Goal: Information Seeking & Learning: Learn about a topic

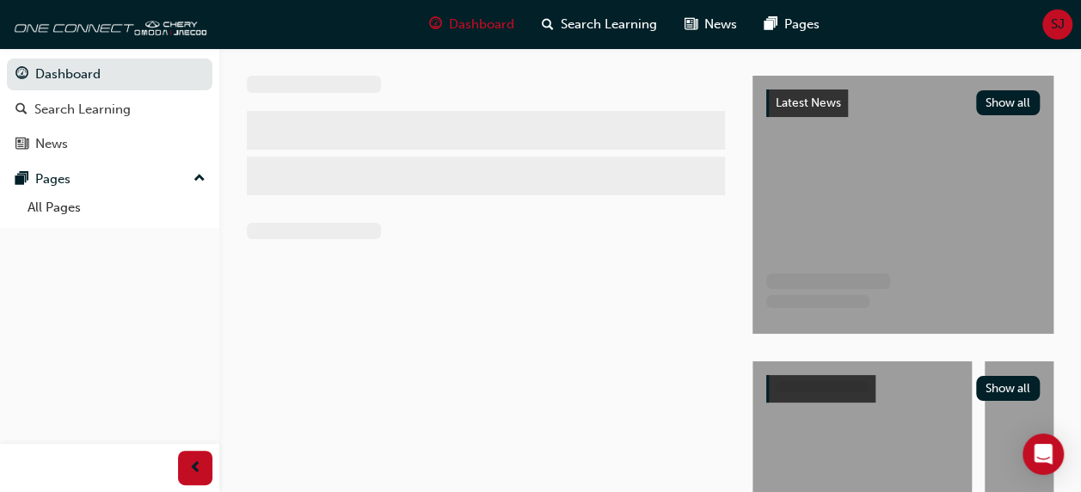
click at [84, 90] on button "Dashboard Search Learning News Pages" at bounding box center [109, 109] width 205 height 108
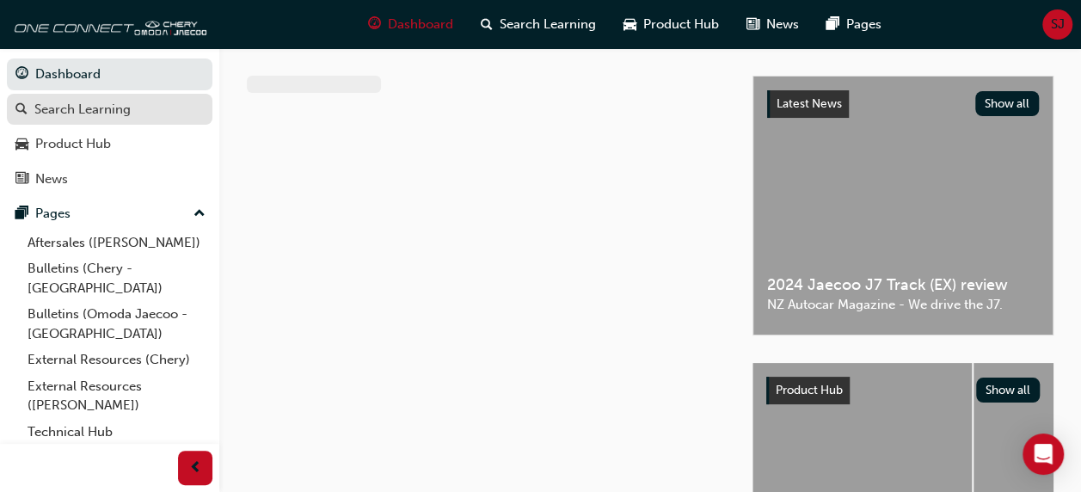
click at [78, 107] on div "Search Learning" at bounding box center [82, 110] width 96 height 20
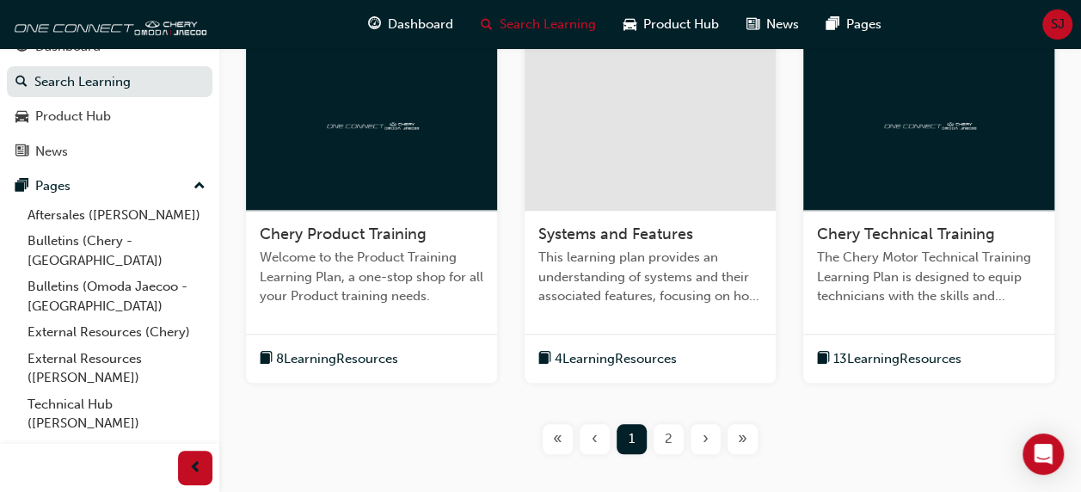
scroll to position [851, 0]
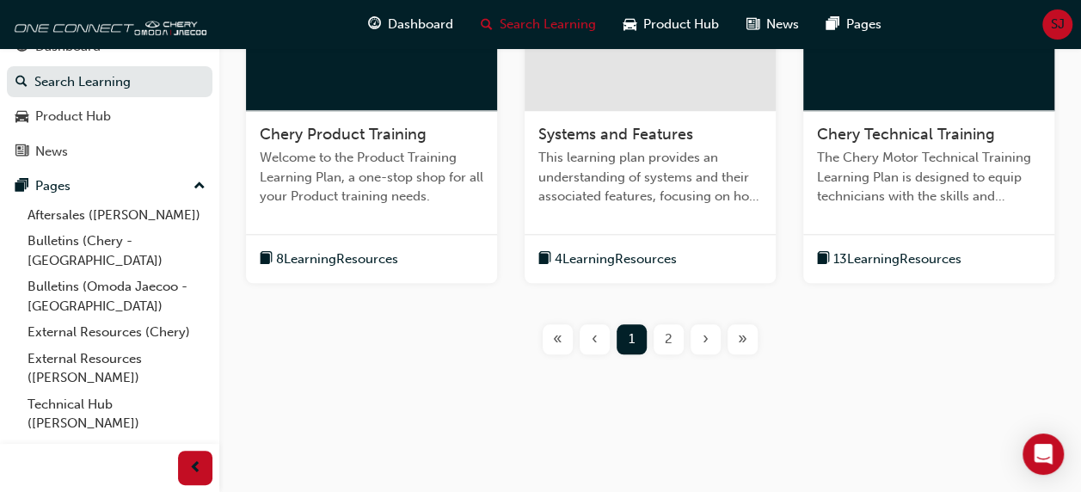
click at [303, 253] on span "8 Learning Resources" at bounding box center [337, 259] width 122 height 20
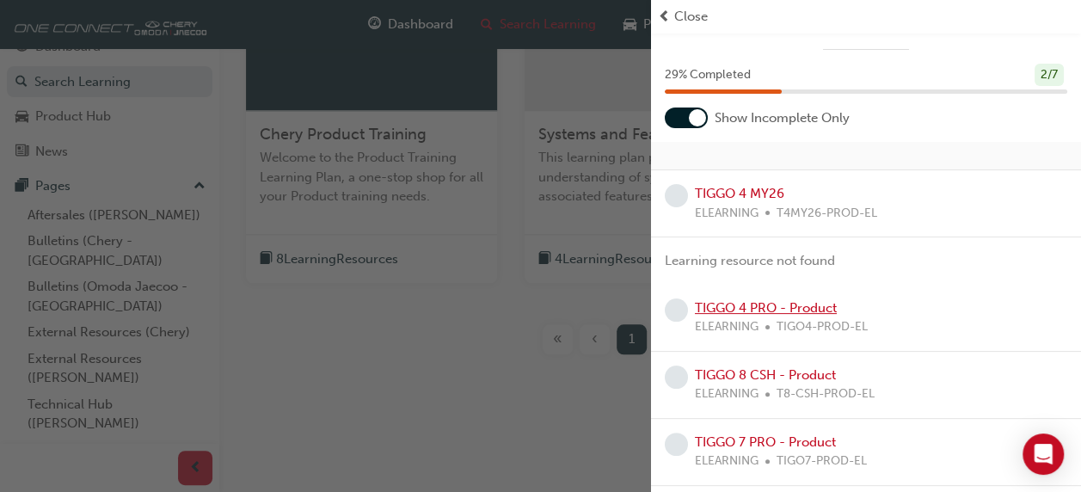
scroll to position [28, 0]
click at [728, 206] on span "ELEARNING" at bounding box center [727, 216] width 64 height 20
click at [670, 196] on span "learningRecordVerb_NONE-icon" at bounding box center [676, 198] width 23 height 23
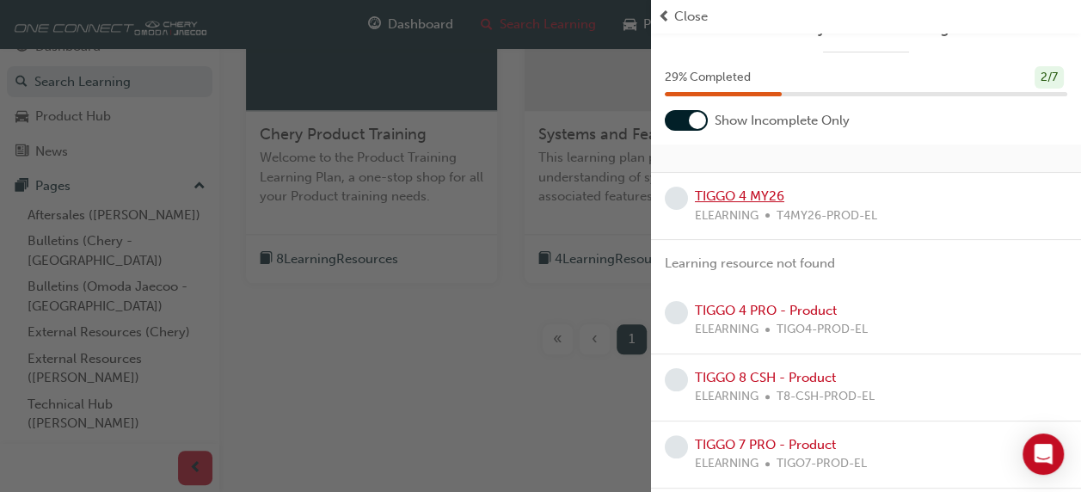
click at [715, 191] on link "TIGGO 4 MY26" at bounding box center [739, 195] width 89 height 15
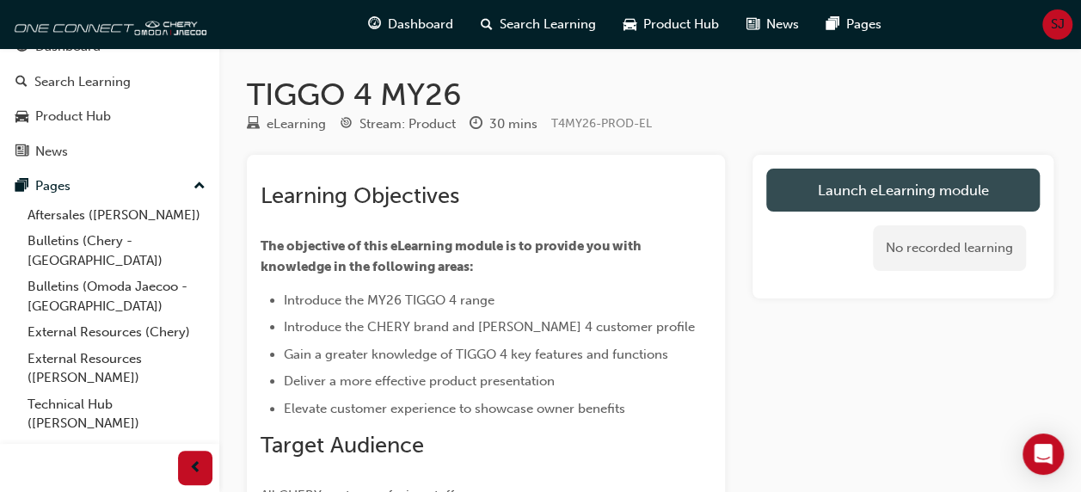
click at [877, 184] on link "Launch eLearning module" at bounding box center [902, 190] width 273 height 43
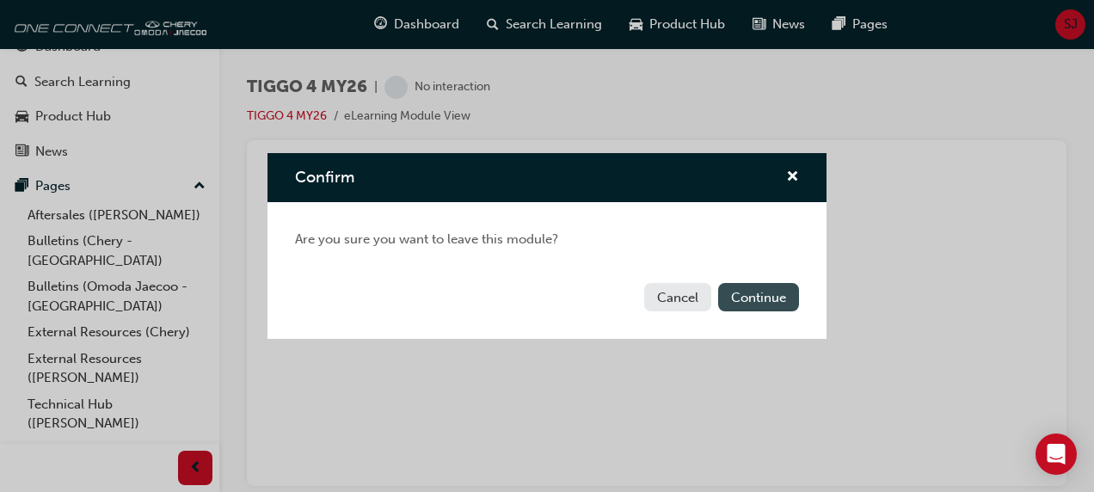
click at [749, 291] on button "Continue" at bounding box center [758, 297] width 81 height 28
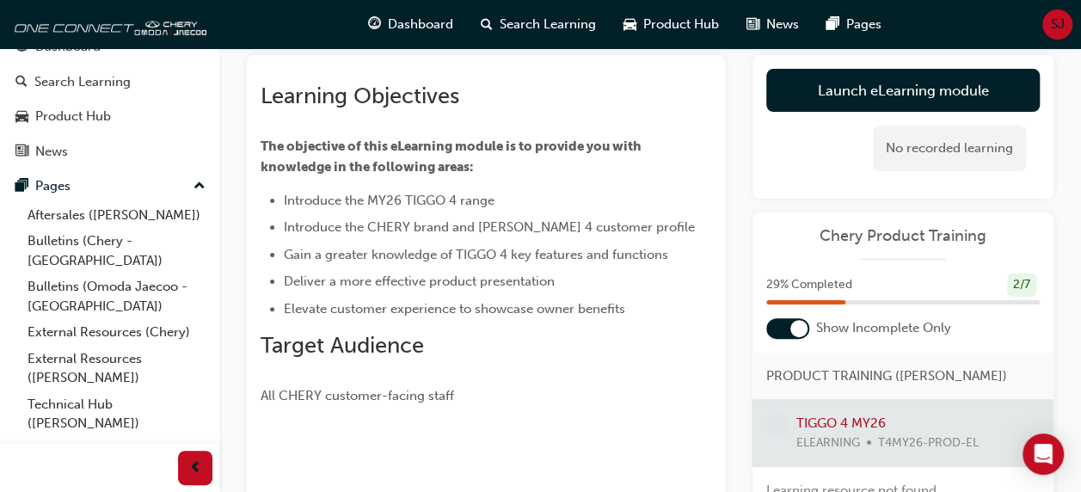
scroll to position [91, 0]
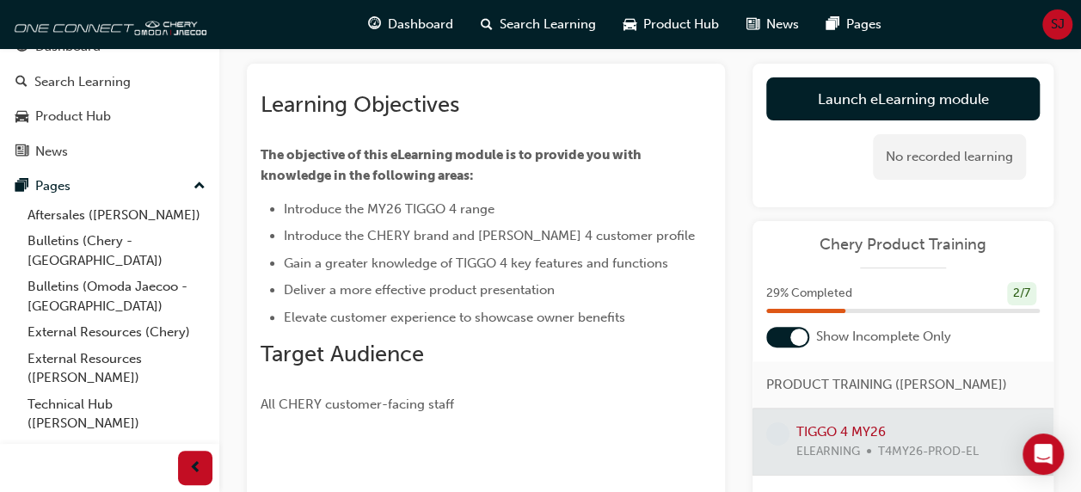
click at [784, 339] on div at bounding box center [787, 337] width 43 height 21
click at [801, 340] on div at bounding box center [787, 337] width 43 height 21
